Goal: Obtain resource: Obtain resource

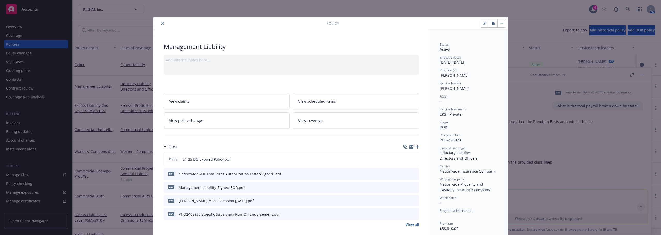
scroll to position [246, 0]
click at [160, 25] on button "close" at bounding box center [163, 23] width 6 height 6
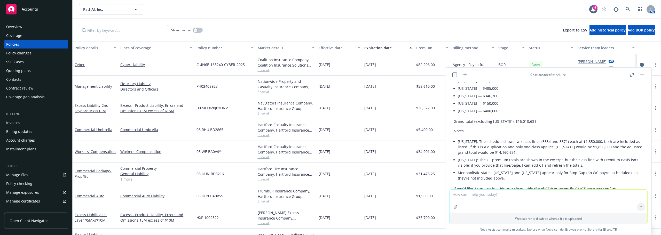
click at [515, 194] on textarea at bounding box center [548, 202] width 198 height 24
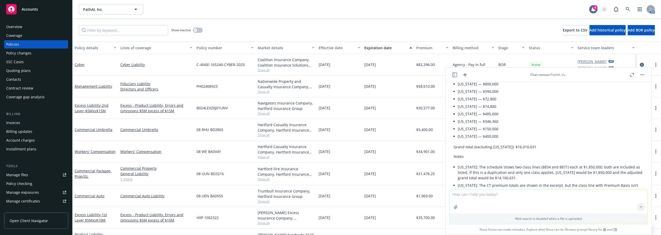
scroll to position [232, 0]
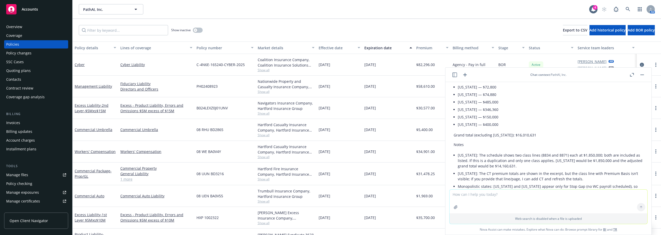
drag, startPoint x: 535, startPoint y: 133, endPoint x: 517, endPoint y: 131, distance: 18.0
click at [517, 131] on div "Here’s the total payroll by state, based on the Premium Basis amounts in the fi…" at bounding box center [548, 46] width 189 height 323
copy p "16,010,631"
click at [641, 74] on button "button" at bounding box center [642, 75] width 6 height 6
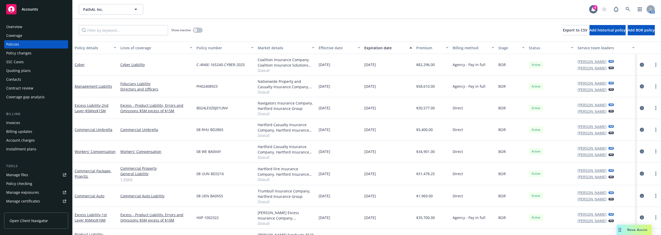
click at [27, 176] on div "Manage files" at bounding box center [17, 175] width 22 height 8
